Goal: Task Accomplishment & Management: Manage account settings

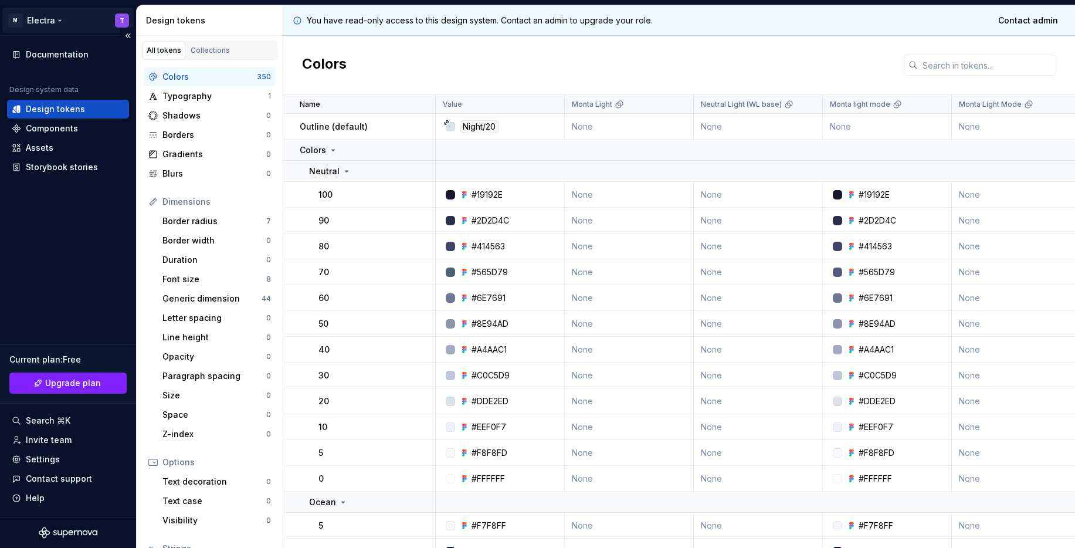
click at [57, 21] on html "M Electra T Documentation Design system data Design tokens Components Assets St…" at bounding box center [537, 274] width 1075 height 548
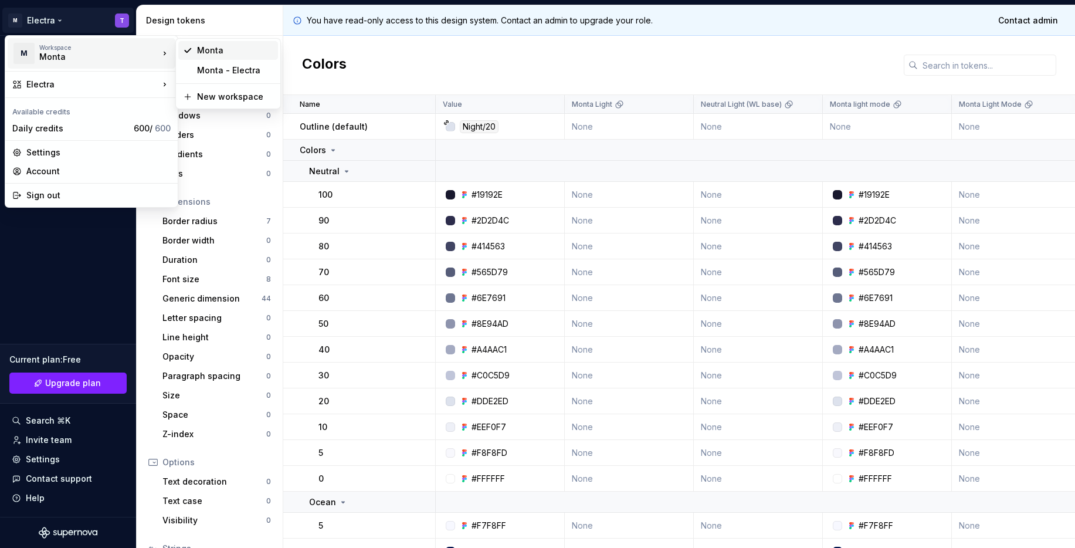
click at [226, 49] on div "Monta" at bounding box center [235, 51] width 76 height 12
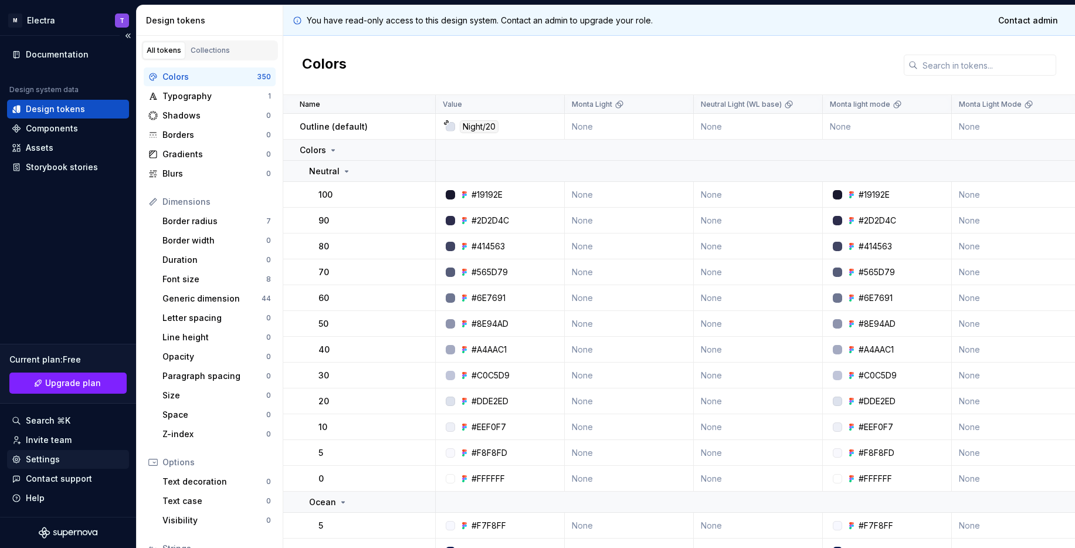
click at [69, 454] on div "Settings" at bounding box center [68, 459] width 113 height 12
click at [62, 478] on div "Contact support" at bounding box center [59, 479] width 66 height 12
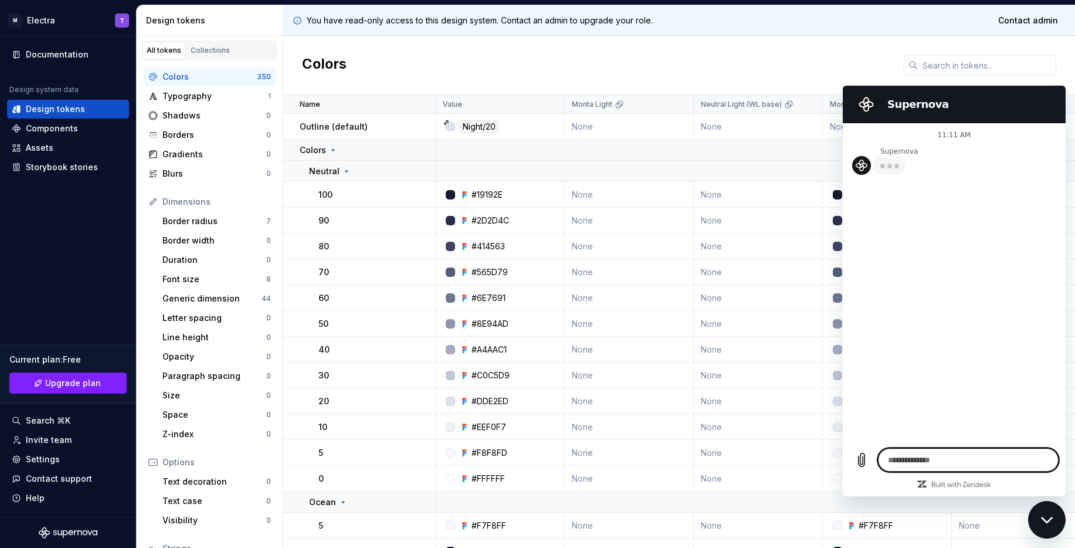
click at [943, 461] on textarea at bounding box center [968, 459] width 181 height 23
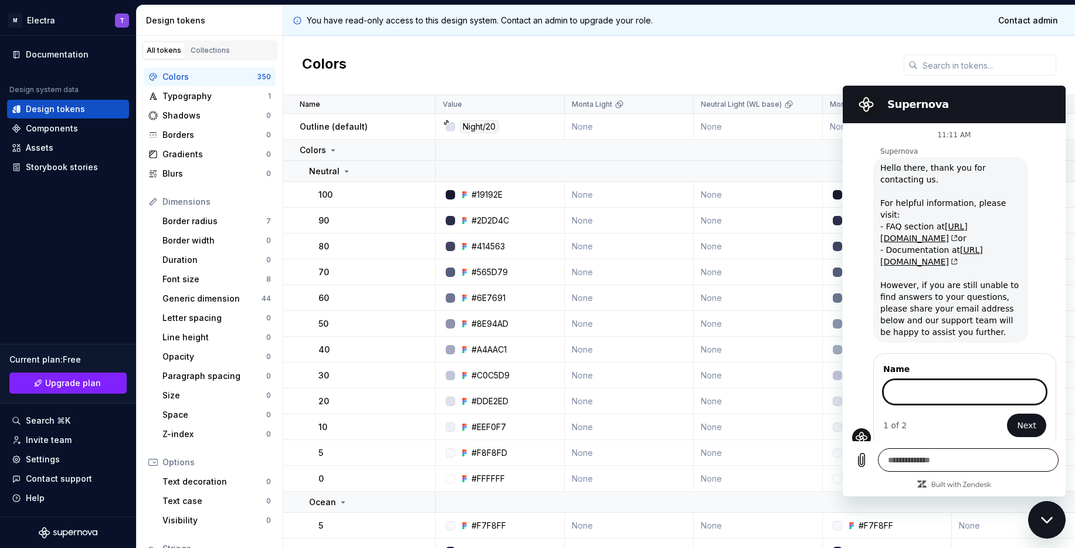
type textarea "*"
click at [970, 378] on input "Name" at bounding box center [964, 390] width 163 height 25
click at [65, 232] on div "Documentation Design system data Design tokens Components Assets Storybook stor…" at bounding box center [68, 276] width 136 height 481
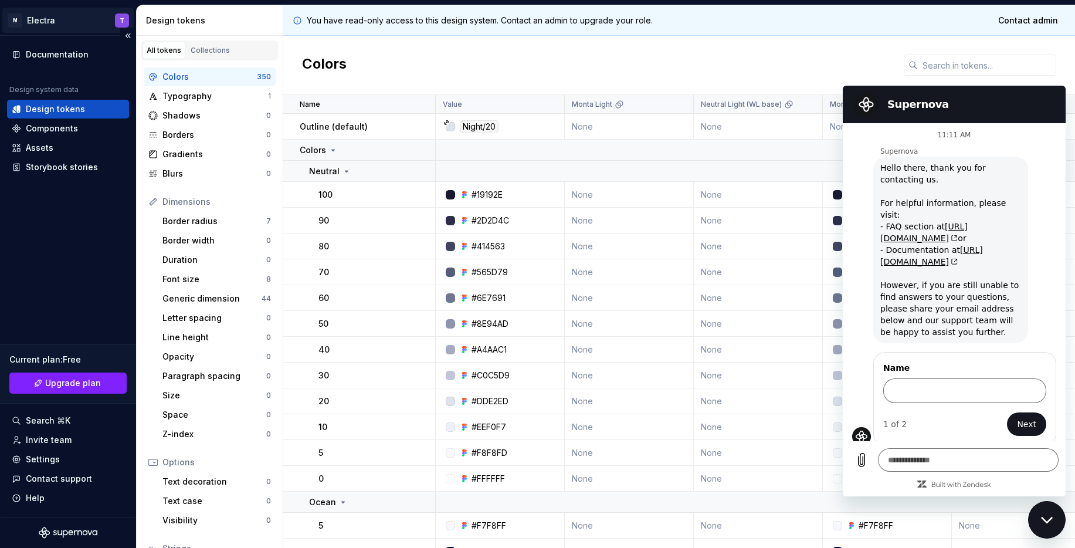
click at [59, 19] on html "M Electra T Documentation Design system data Design tokens Components Assets St…" at bounding box center [537, 274] width 1075 height 548
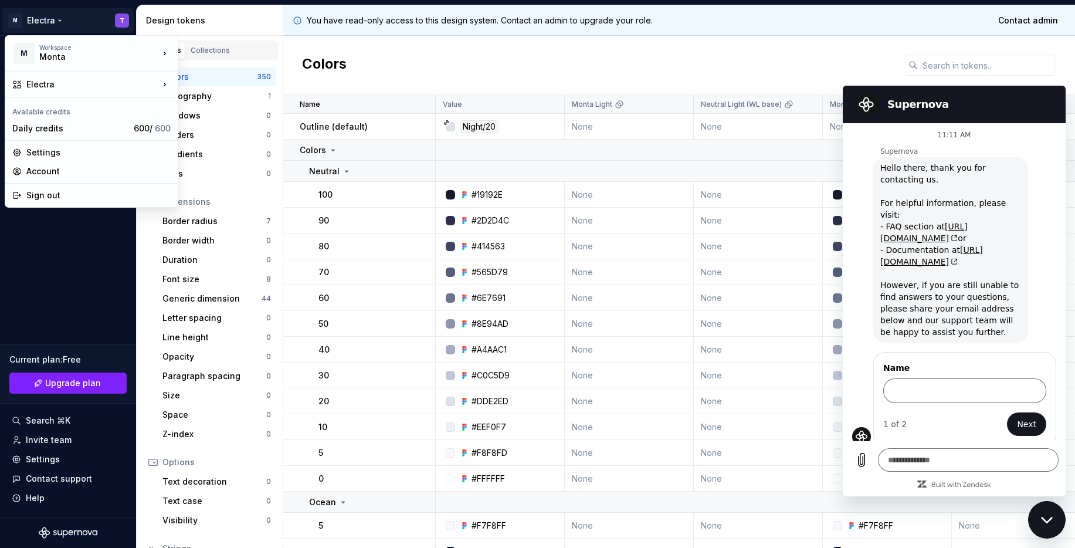
click at [83, 322] on html "M Electra T Documentation Design system data Design tokens Components Assets St…" at bounding box center [537, 274] width 1075 height 548
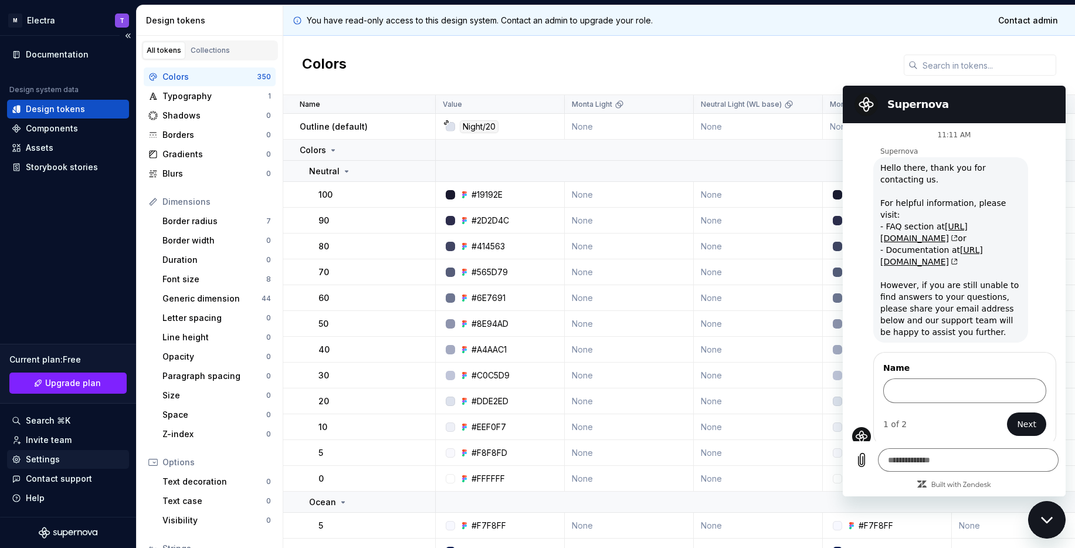
click at [62, 458] on div "Settings" at bounding box center [68, 459] width 113 height 12
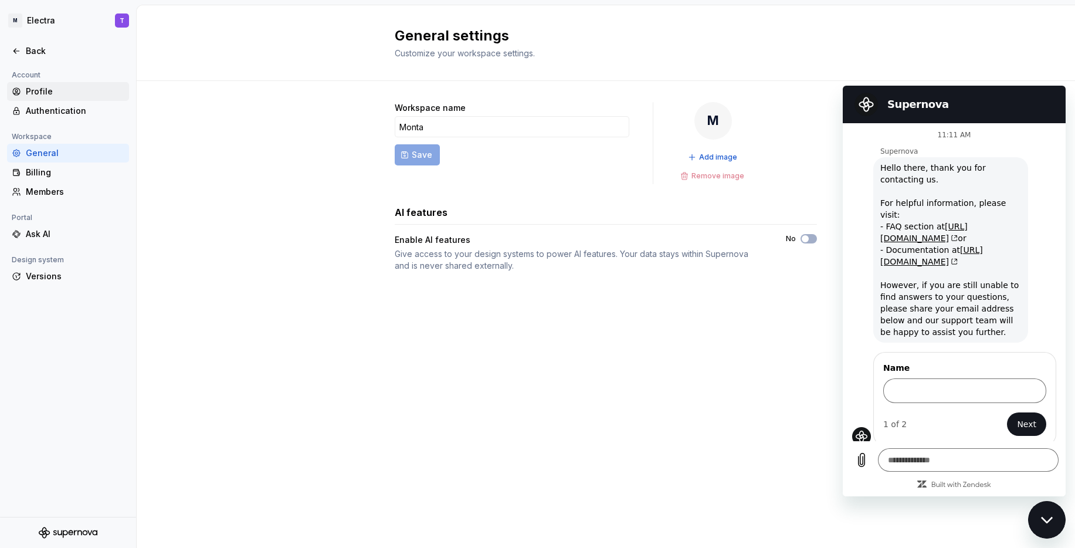
click at [55, 87] on div "Profile" at bounding box center [75, 92] width 98 height 12
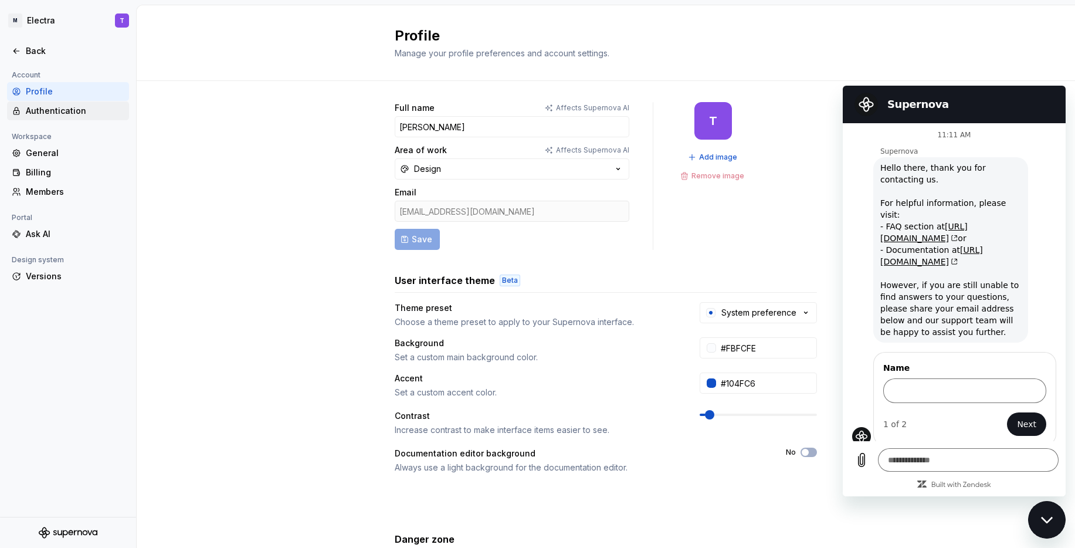
click at [69, 118] on div "Authentication" at bounding box center [68, 110] width 122 height 19
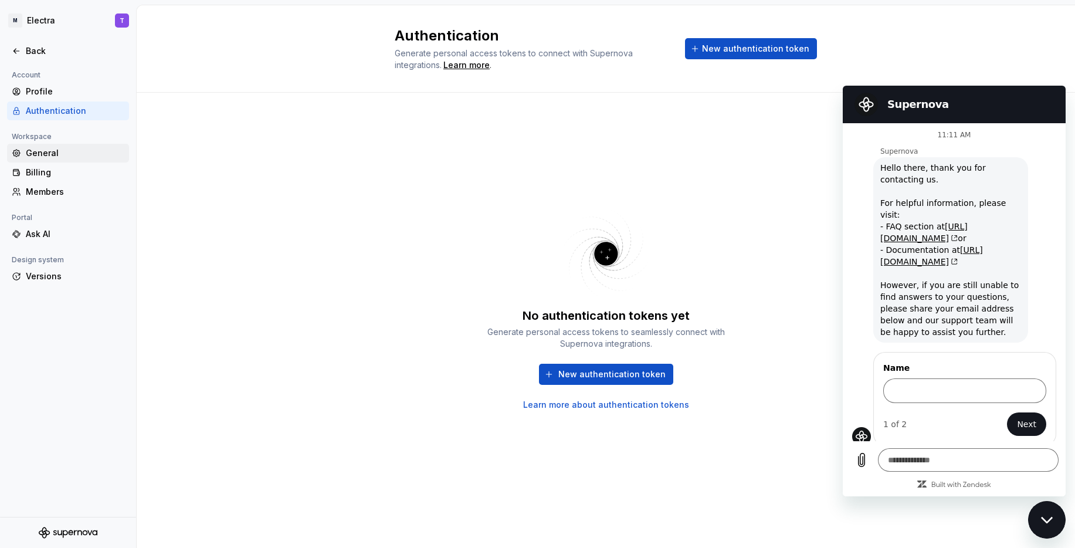
click at [55, 151] on div "General" at bounding box center [75, 153] width 98 height 12
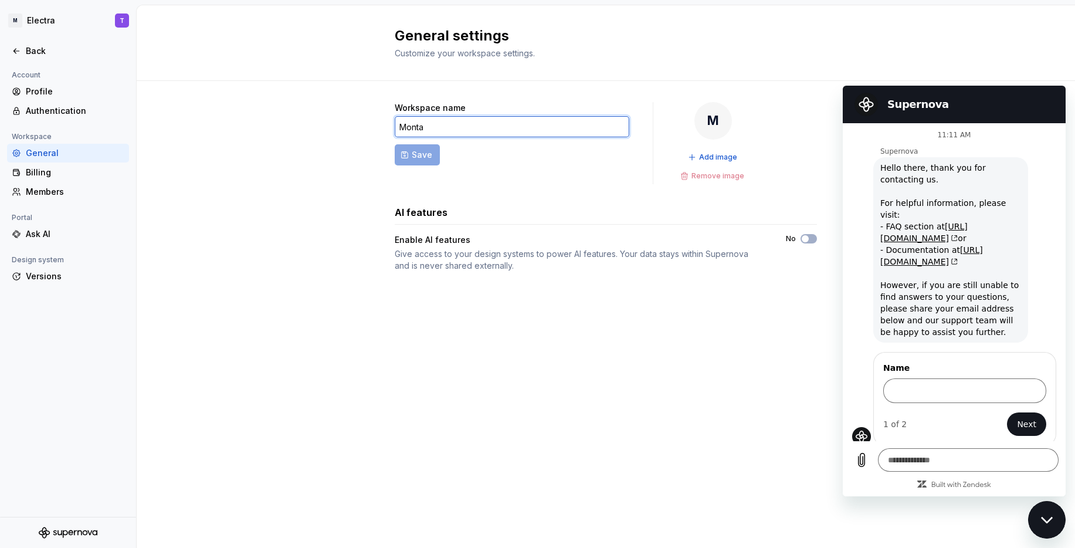
click at [437, 128] on input "Monta" at bounding box center [512, 126] width 235 height 21
type input "Monta [OLD]"
click at [429, 149] on span "Save" at bounding box center [422, 155] width 21 height 12
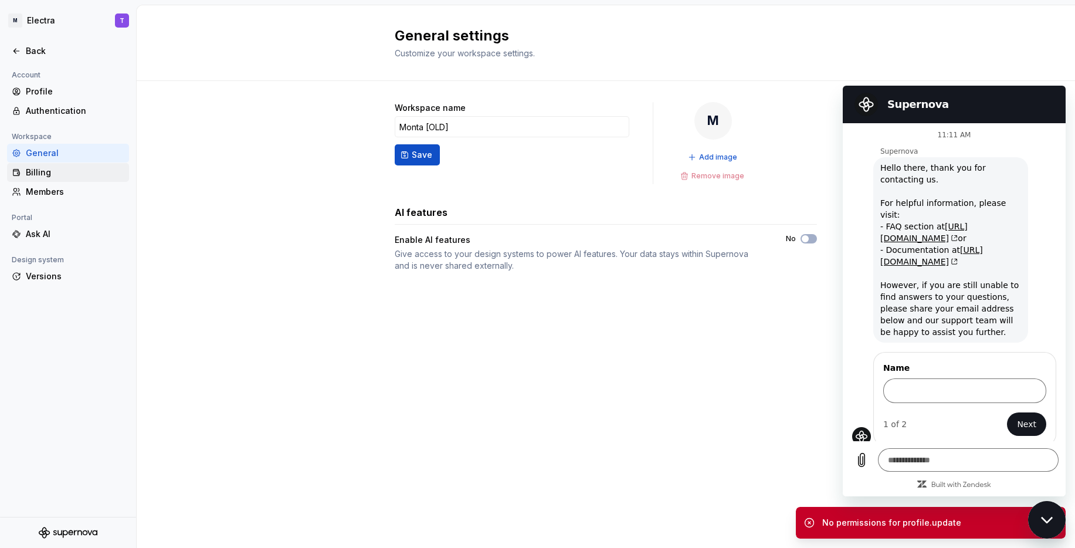
click at [53, 170] on div "Billing" at bounding box center [75, 172] width 98 height 12
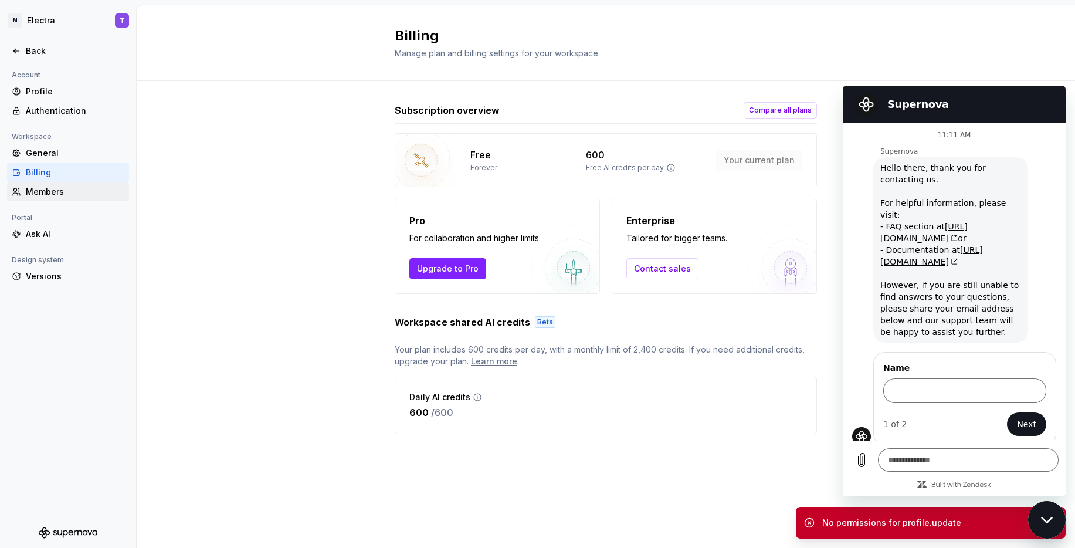
click at [62, 188] on div "Members" at bounding box center [75, 192] width 98 height 12
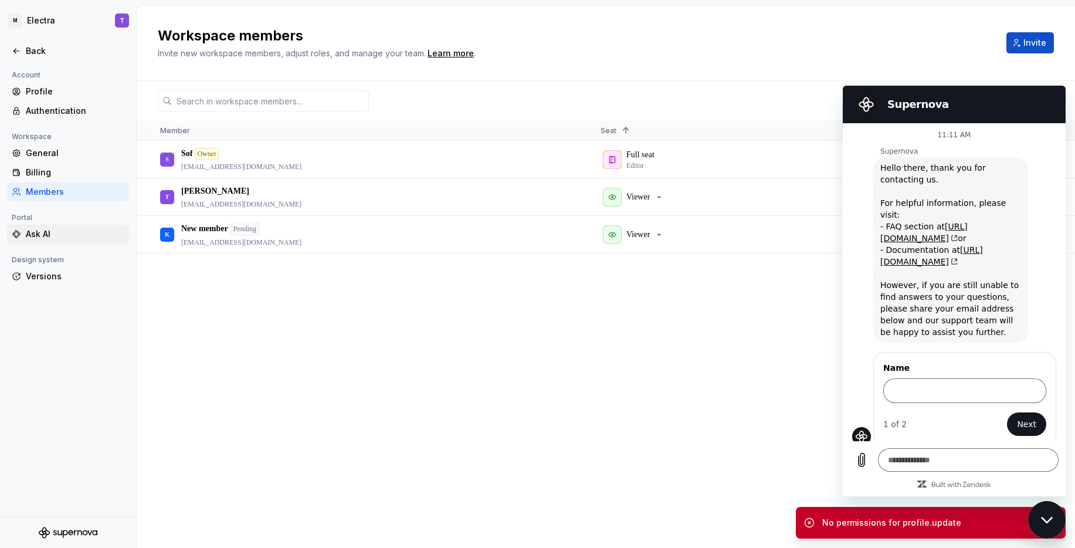
click at [49, 229] on div "Ask AI" at bounding box center [75, 234] width 98 height 12
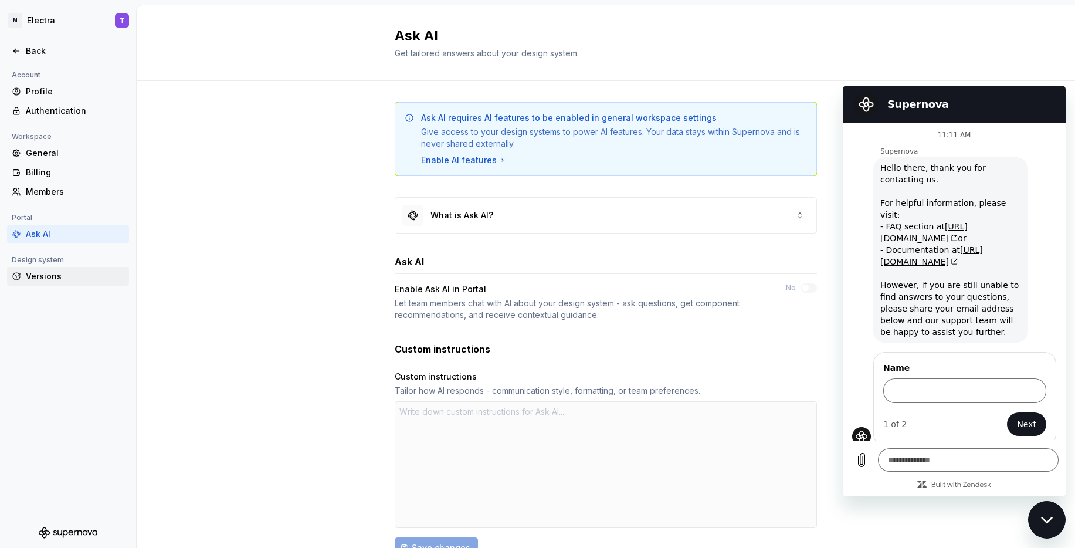
type textarea "*"
click at [59, 278] on div "Versions" at bounding box center [75, 276] width 98 height 12
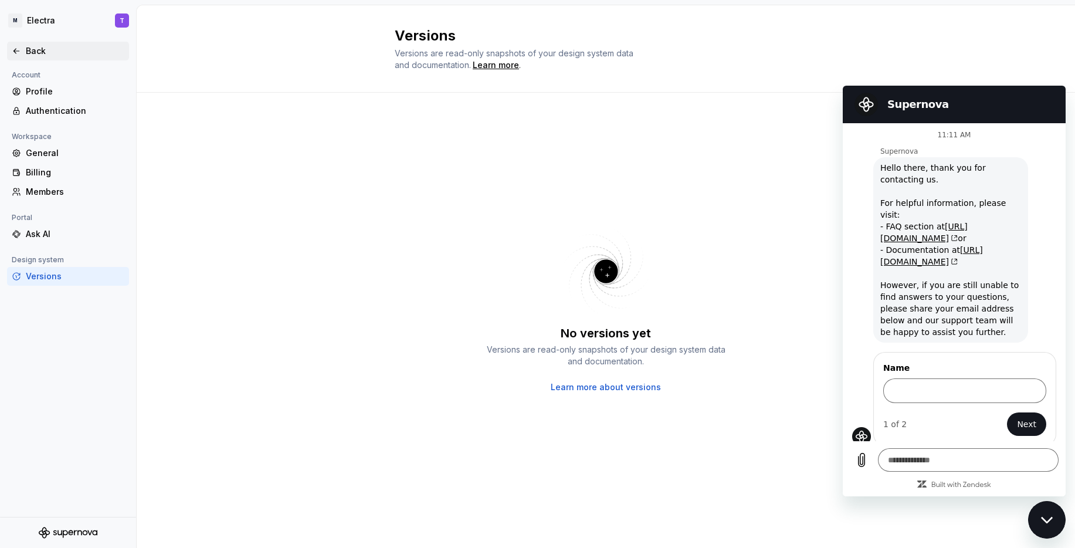
click at [60, 50] on div "Back" at bounding box center [75, 51] width 98 height 12
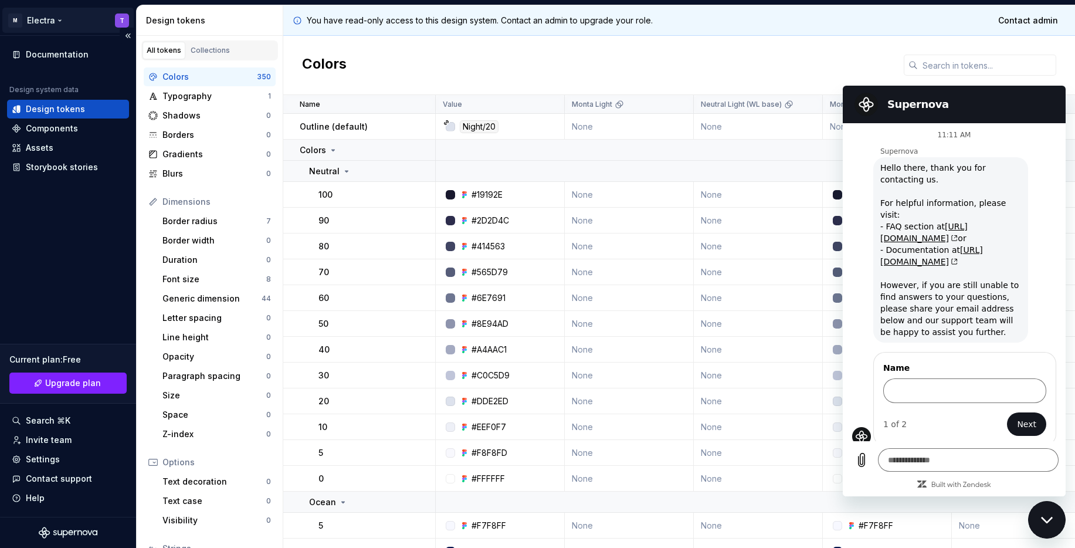
click at [70, 15] on html "M Electra T Documentation Design system data Design tokens Components Assets St…" at bounding box center [537, 274] width 1075 height 548
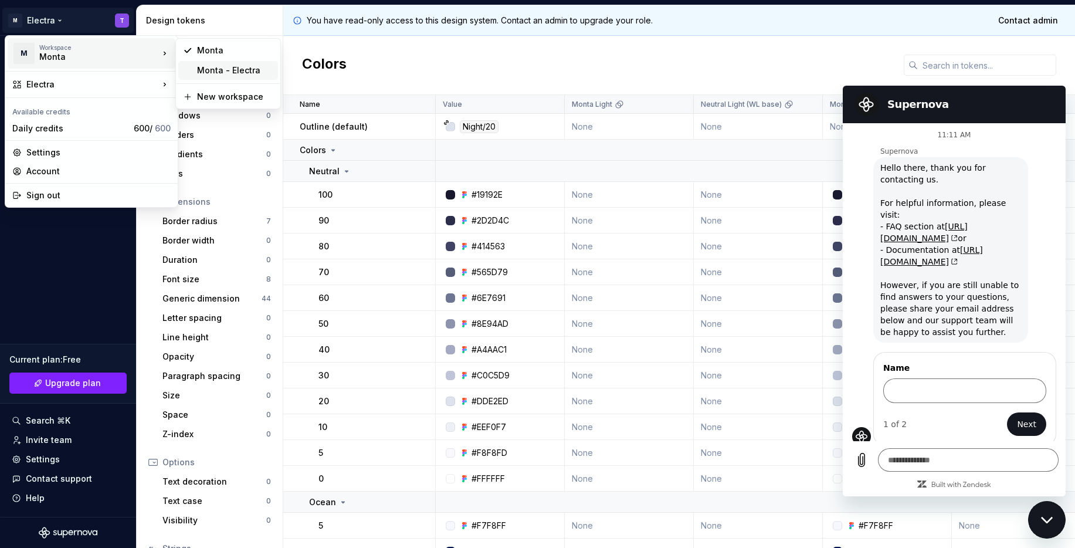
click at [216, 69] on div "Monta - Electra" at bounding box center [235, 70] width 76 height 12
